Goal: Task Accomplishment & Management: Use online tool/utility

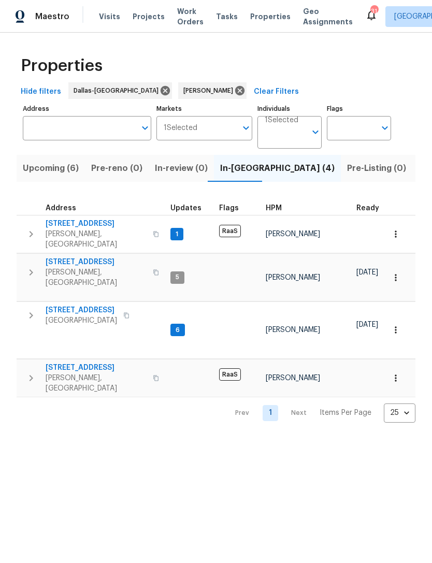
click at [201, 29] on div "Maestro Visits Projects Work Orders Tasks Properties Geo Assignments 31 Dallas …" at bounding box center [216, 16] width 432 height 33
click at [178, 22] on span "Work Orders" at bounding box center [190, 16] width 26 height 21
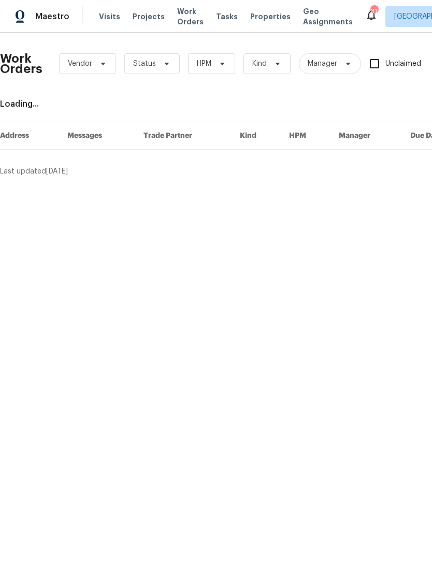
scroll to position [0, 122]
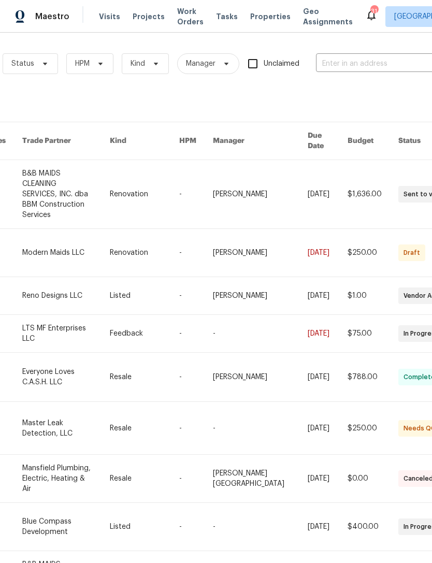
click at [378, 59] on input "text" at bounding box center [368, 64] width 104 height 16
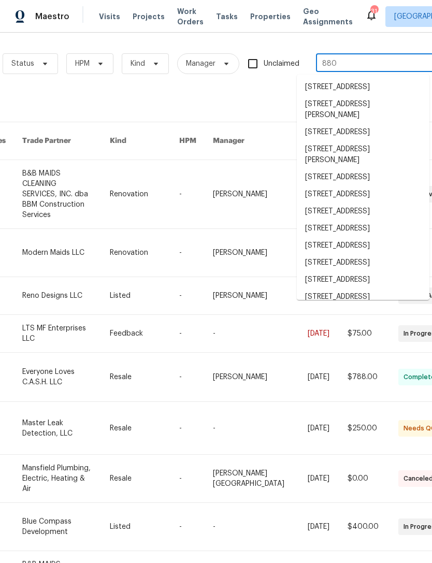
type input "8801"
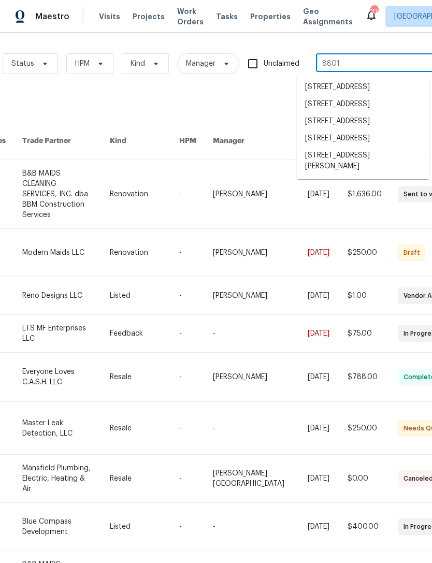
click at [360, 175] on li "[STREET_ADDRESS][PERSON_NAME]" at bounding box center [363, 161] width 133 height 28
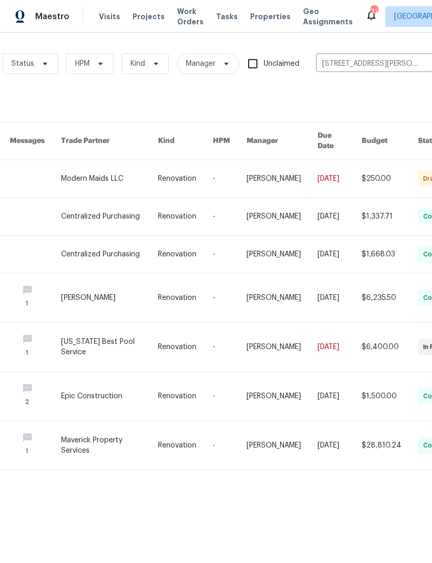
click at [108, 171] on link at bounding box center [109, 178] width 97 height 37
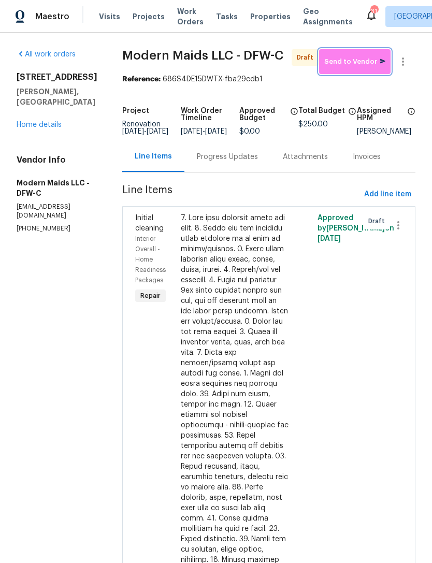
click at [364, 68] on span "Send to Vendor" at bounding box center [354, 62] width 61 height 12
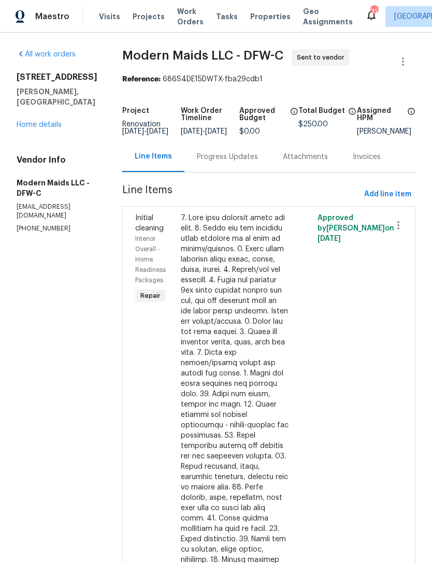
click at [237, 162] on div "Progress Updates" at bounding box center [227, 157] width 61 height 10
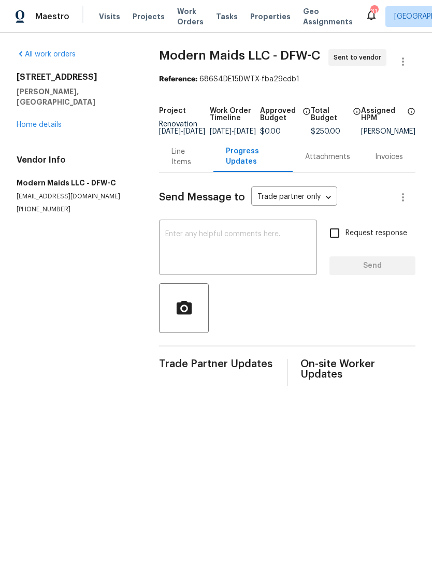
click at [296, 254] on textarea at bounding box center [238, 249] width 146 height 36
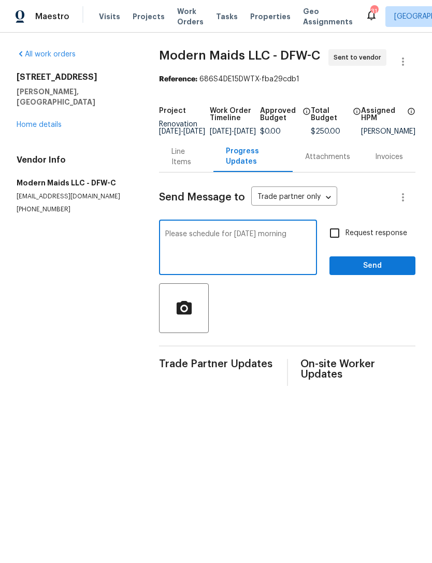
type textarea "Please schedule for [DATE] morning"
click at [381, 272] on span "Send" at bounding box center [372, 266] width 69 height 13
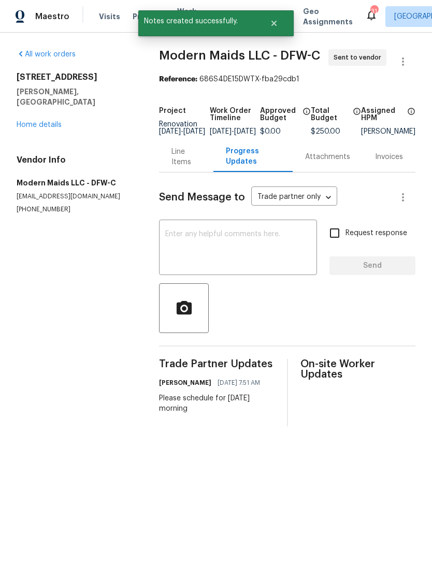
click at [52, 121] on link "Home details" at bounding box center [39, 124] width 45 height 7
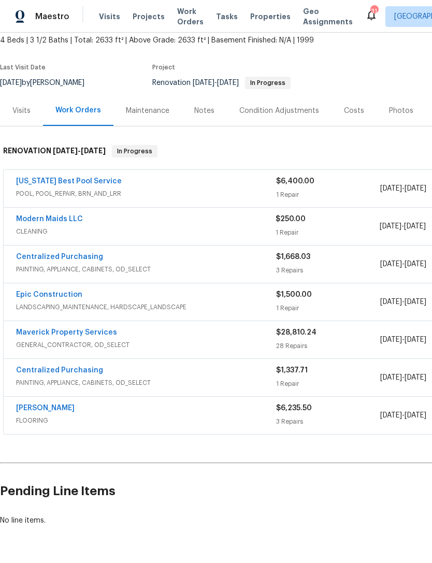
scroll to position [61, 0]
